Goal: Task Accomplishment & Management: Manage account settings

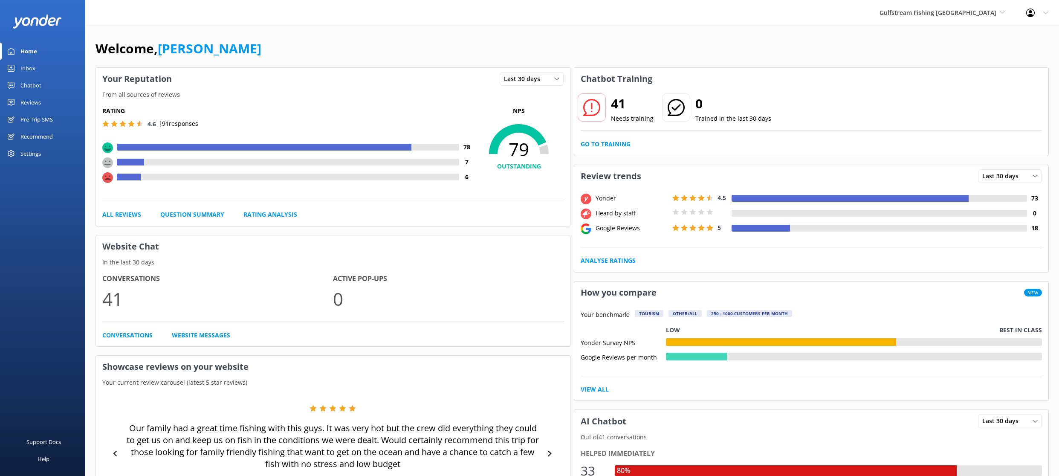
click at [40, 107] on div "Reviews" at bounding box center [30, 102] width 20 height 17
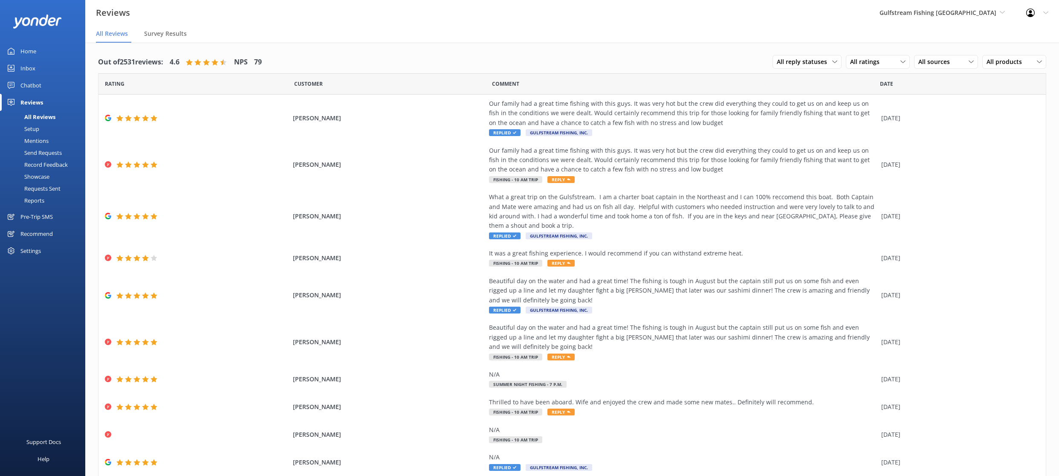
click at [44, 151] on div "Send Requests" at bounding box center [33, 153] width 57 height 12
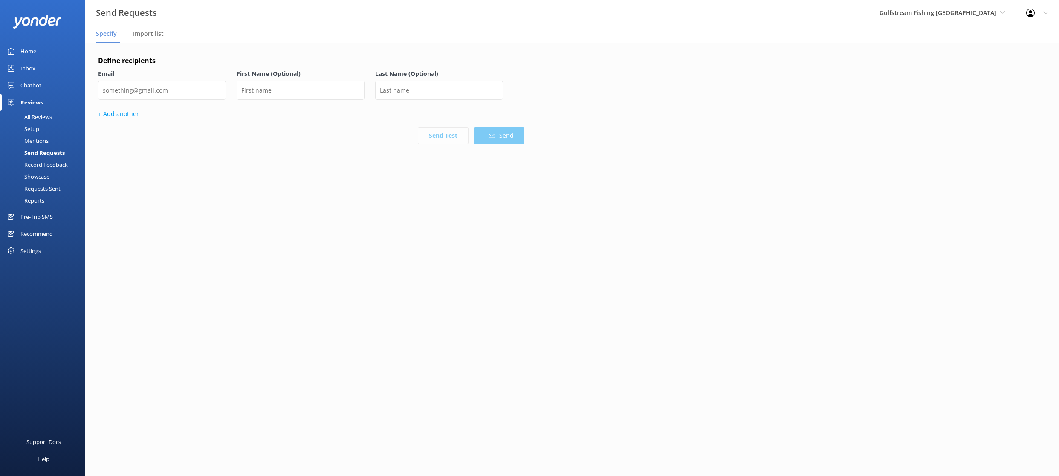
click at [32, 129] on div "Setup" at bounding box center [22, 129] width 34 height 12
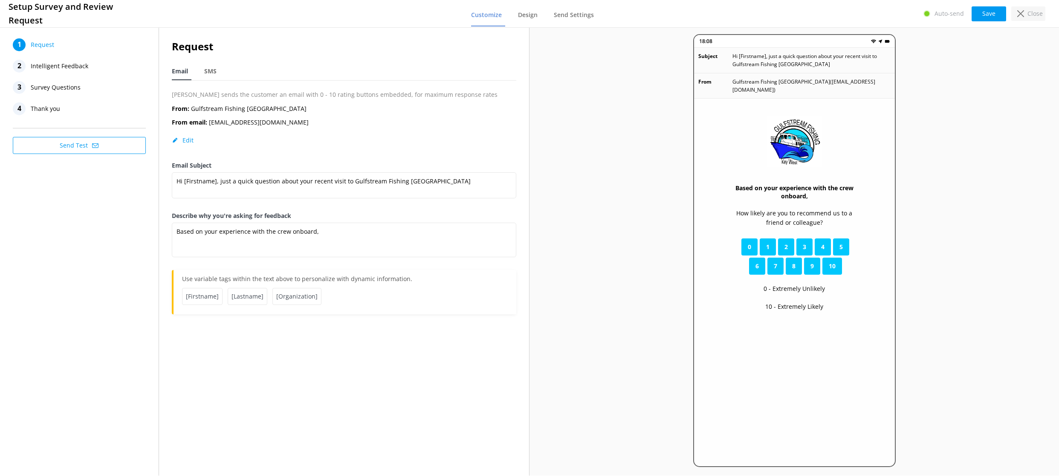
click at [1036, 15] on p "Close" at bounding box center [1034, 13] width 15 height 9
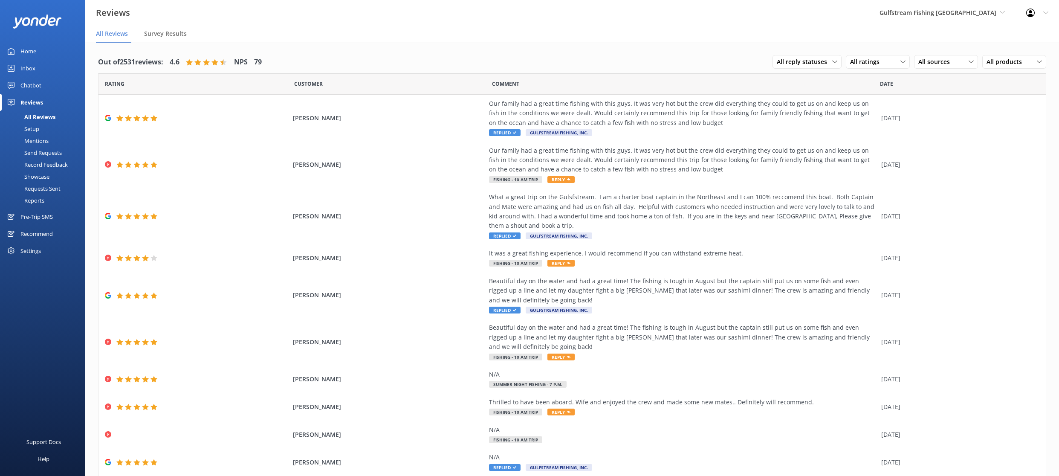
click at [44, 163] on div "Record Feedback" at bounding box center [36, 165] width 63 height 12
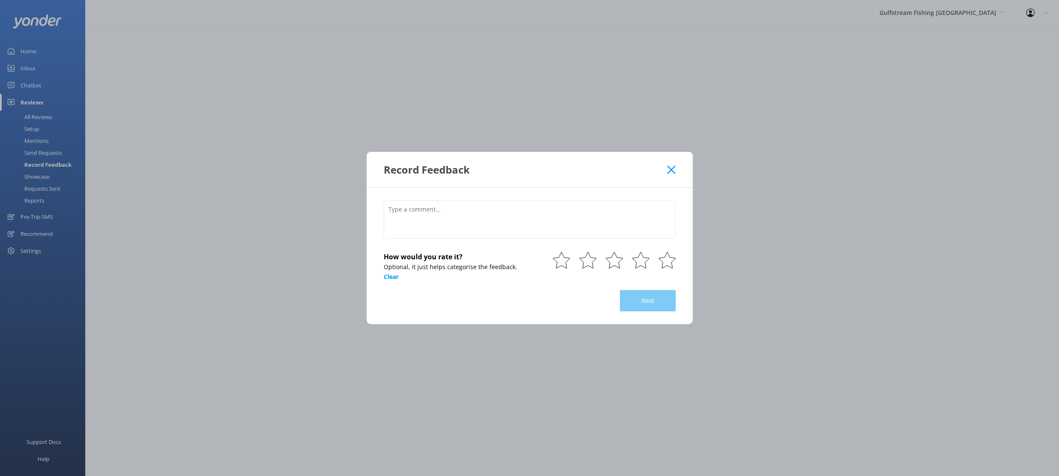
click at [667, 165] on use at bounding box center [671, 169] width 8 height 8
